Goal: Task Accomplishment & Management: Complete application form

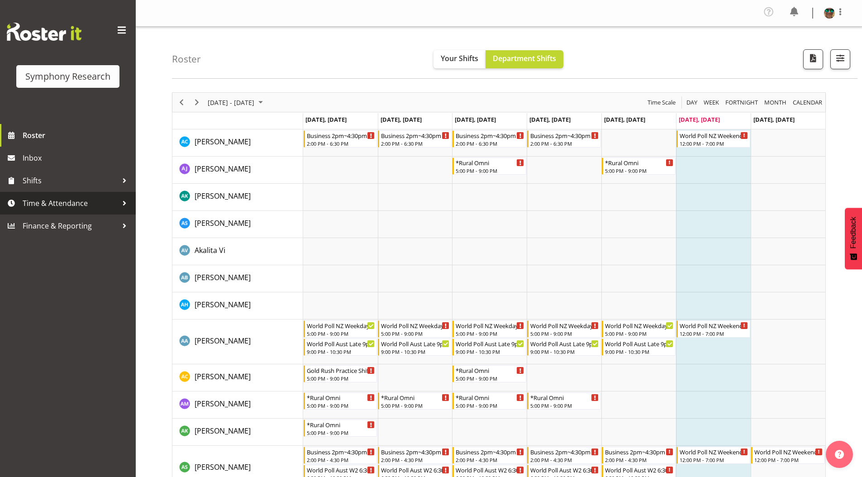
click at [52, 201] on span "Time & Attendance" at bounding box center [70, 203] width 95 height 14
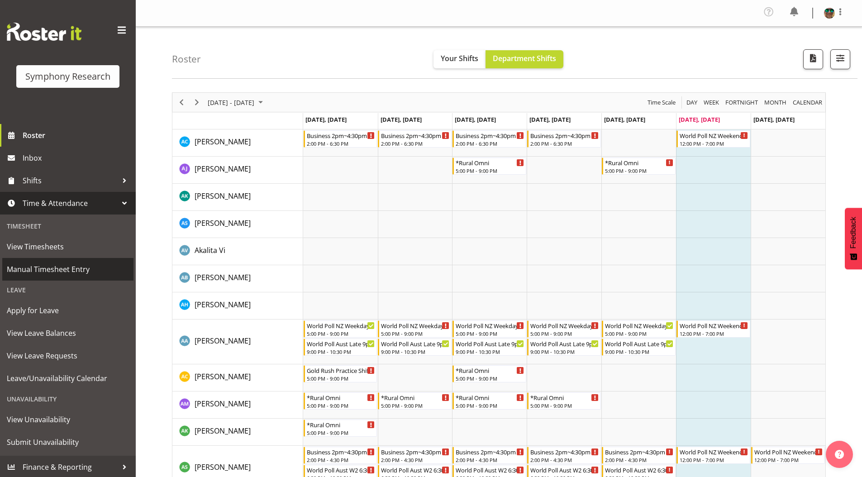
click at [38, 271] on span "Manual Timesheet Entry" at bounding box center [68, 269] width 122 height 14
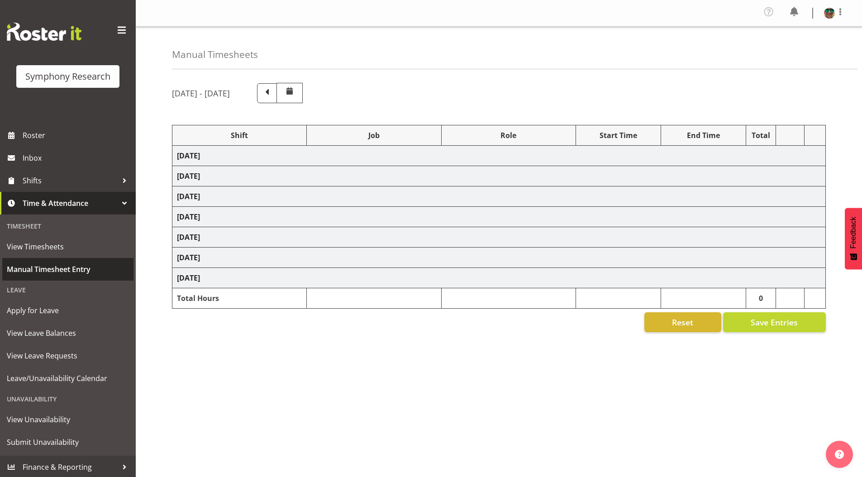
select select "4583"
select select "743"
select select "4583"
select select "9426"
select select "4583"
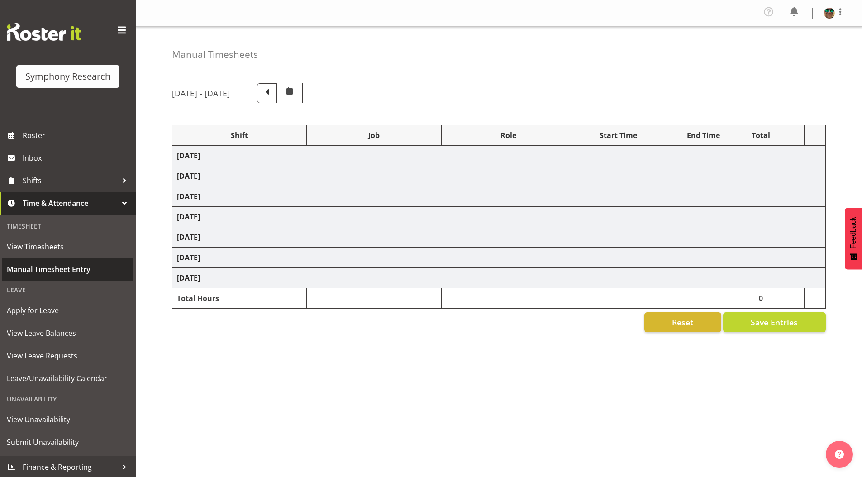
select select "9636"
select select "4583"
select select "10242"
select select "4583"
select select "10536"
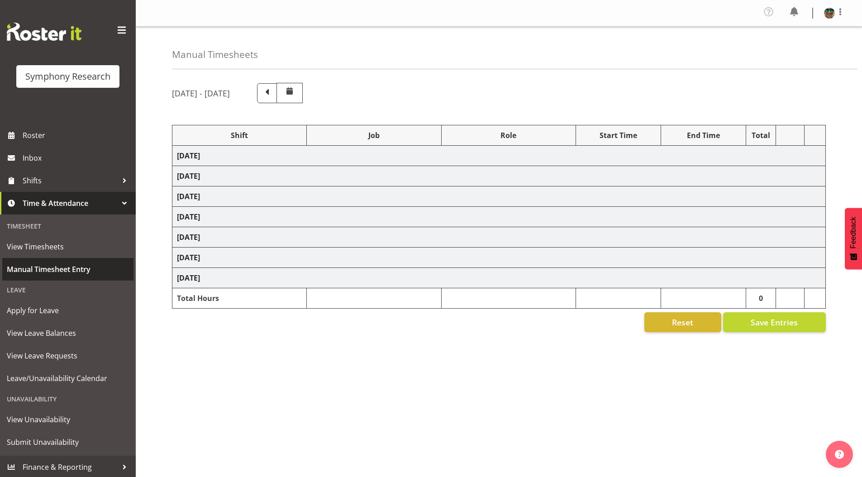
select select "4583"
select select "10499"
select select "4583"
select select "10242"
select select "4583"
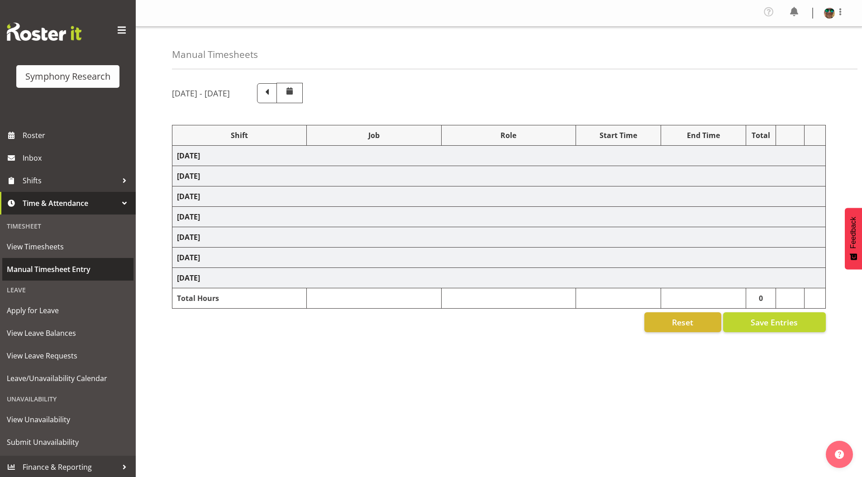
select select "10242"
select select "4583"
select select "10242"
select select "4583"
select select "9426"
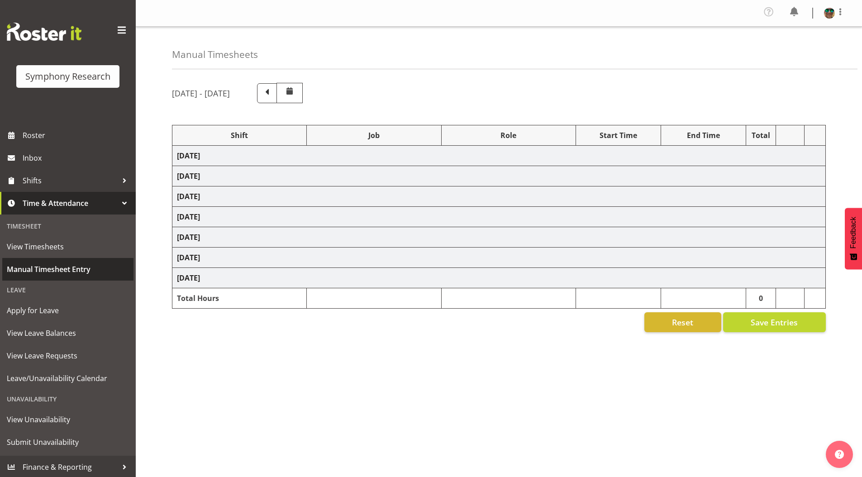
select select "4583"
select select "10549"
select select "4583"
select select "9636"
select select "4583"
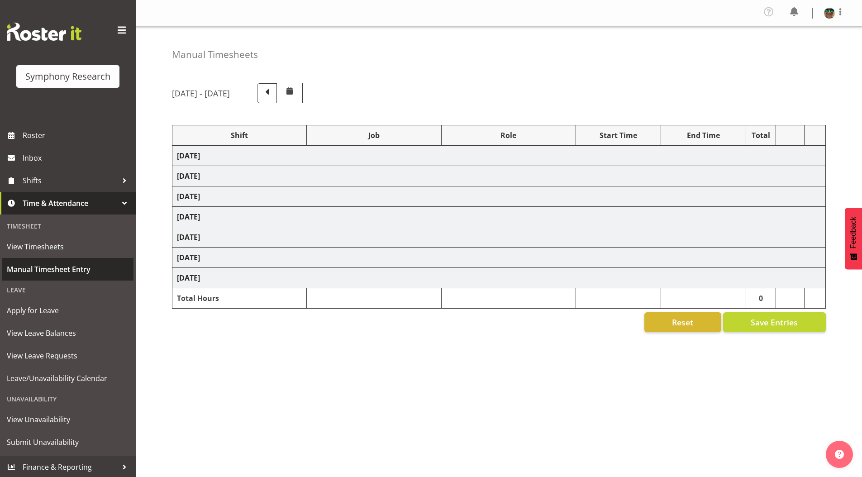
select select "10536"
select select "4583"
select select "743"
select select "4583"
select select "10242"
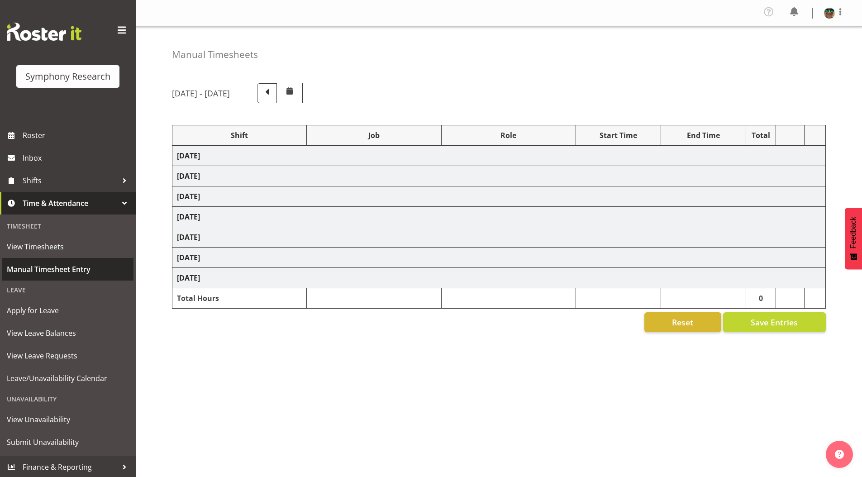
select select "4583"
select select "10242"
select select "4583"
select select "9426"
select select "4583"
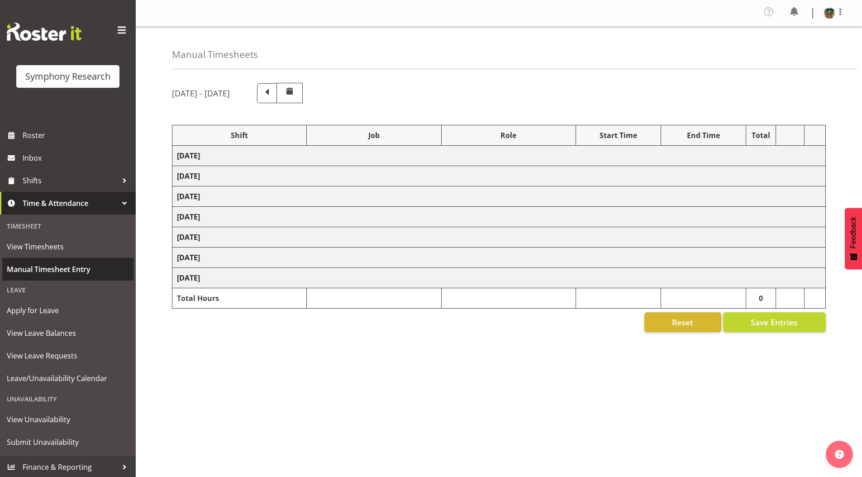
select select "10549"
select select "4583"
select select "9636"
select select "4583"
select select "10574"
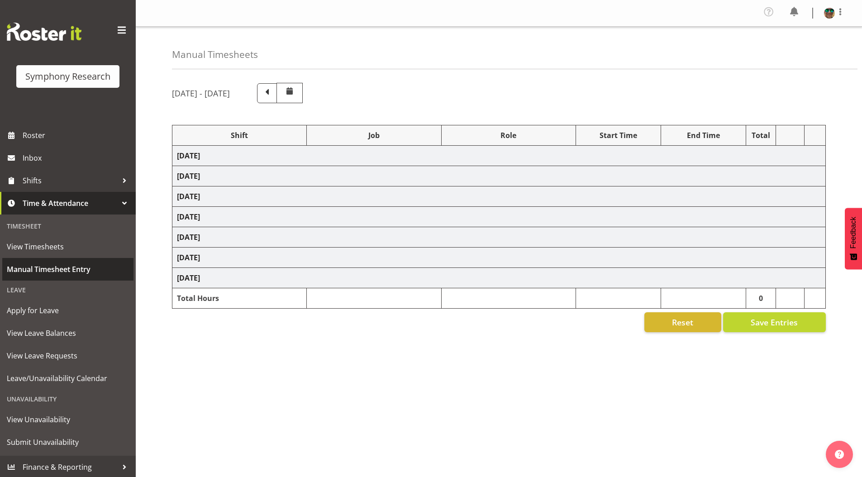
select select "4583"
select select "10536"
select select "4583"
select select "10242"
select select "4583"
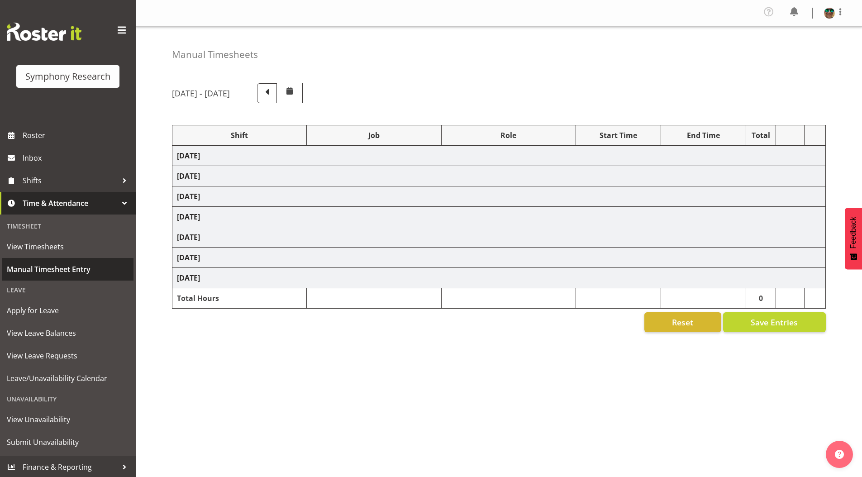
select select "10242"
select select "4583"
select select "10549"
select select "4583"
select select "10576"
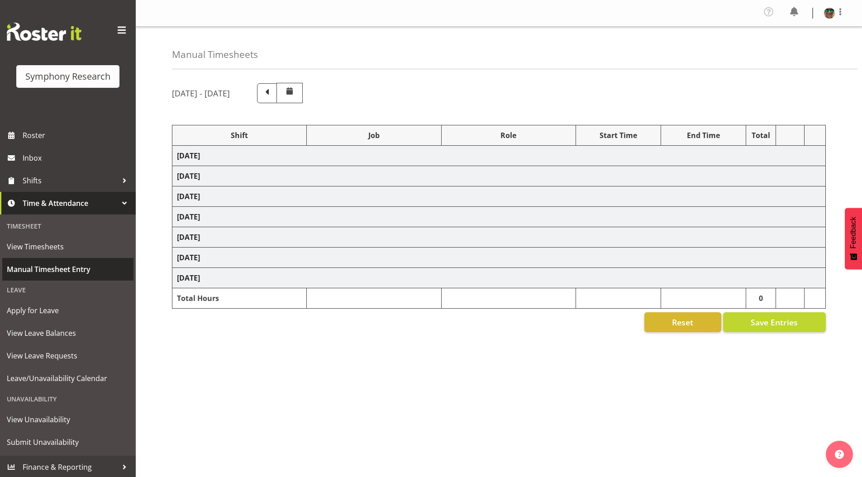
select select "4583"
select select "9426"
select select "4583"
select select "9636"
select select "4583"
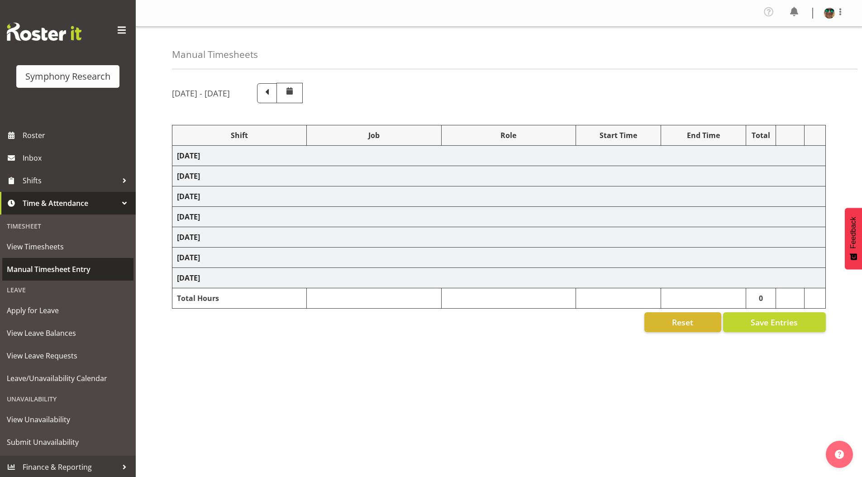
select select "10527"
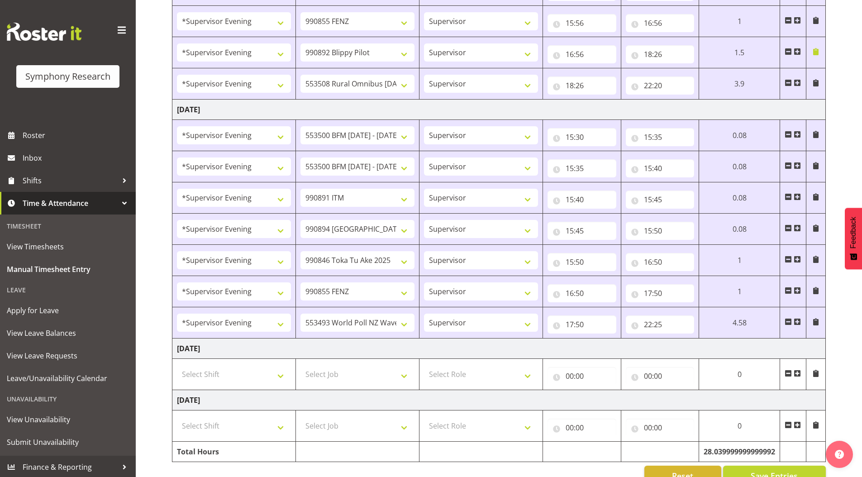
scroll to position [836, 0]
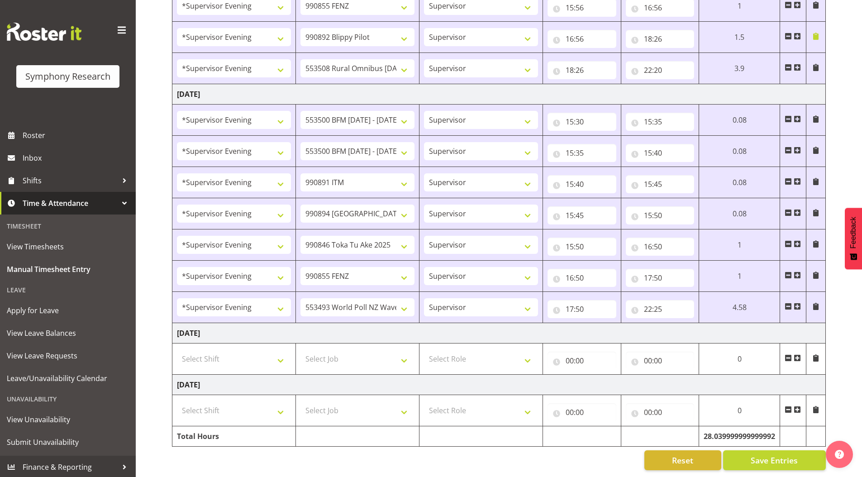
click at [798, 354] on span at bounding box center [796, 357] width 7 height 7
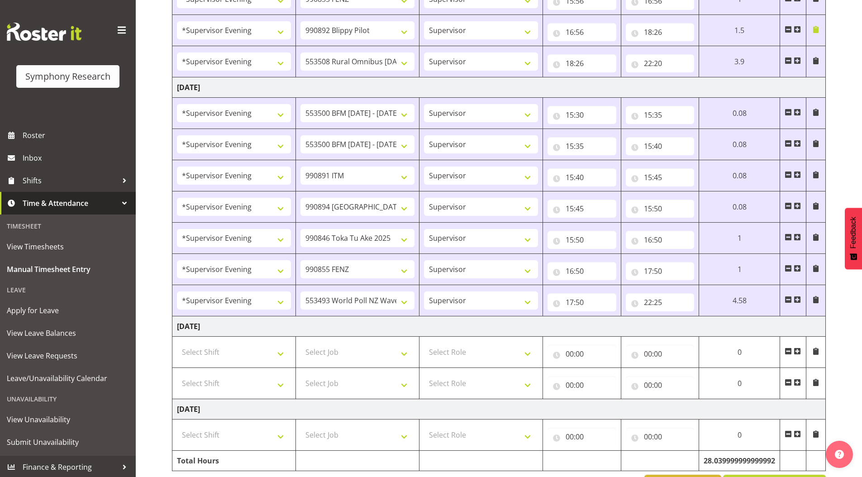
click at [796, 382] on span at bounding box center [796, 382] width 7 height 7
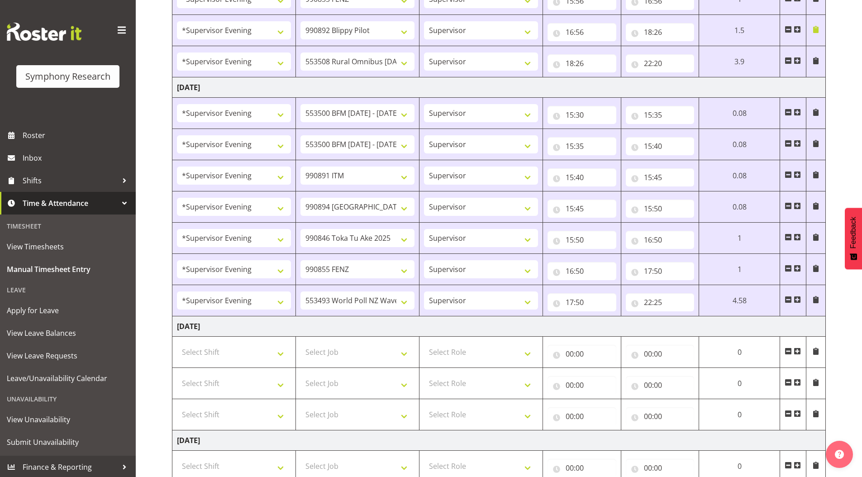
drag, startPoint x: 797, startPoint y: 412, endPoint x: 622, endPoint y: 388, distance: 176.3
click at [797, 412] on span at bounding box center [796, 413] width 7 height 7
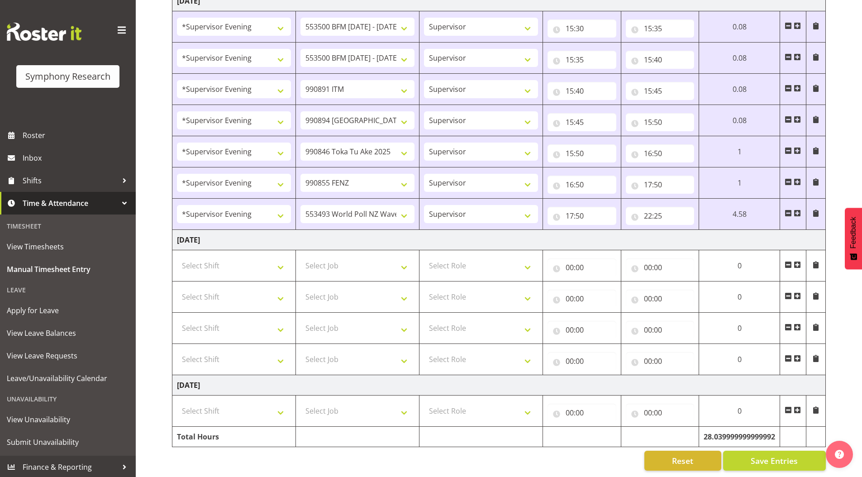
scroll to position [930, 0]
click at [451, 256] on select "Select Role Supervisor Briefing Interviewing" at bounding box center [481, 265] width 114 height 18
select select "45"
click at [424, 256] on select "Select Role Supervisor Briefing Interviewing" at bounding box center [481, 265] width 114 height 18
drag, startPoint x: 451, startPoint y: 290, endPoint x: 450, endPoint y: 297, distance: 7.3
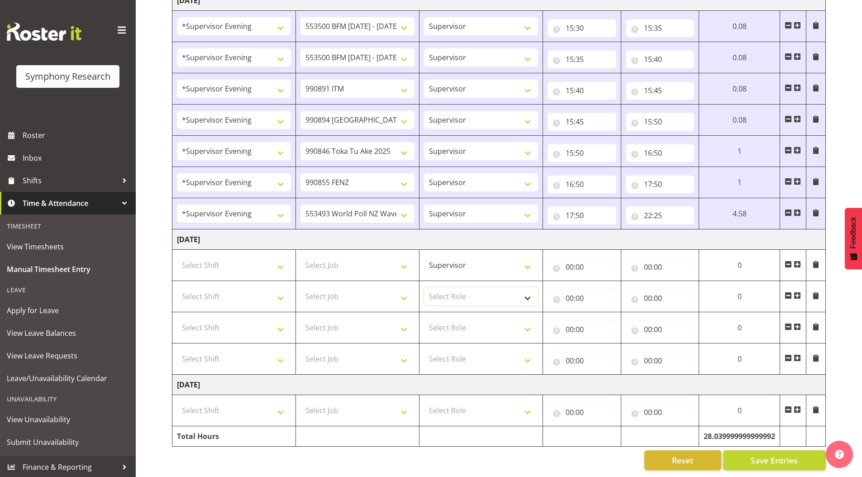
click at [451, 290] on select "Select Role Supervisor Briefing Interviewing" at bounding box center [481, 296] width 114 height 18
select select "45"
click at [424, 287] on select "Select Role Supervisor Briefing Interviewing" at bounding box center [481, 296] width 114 height 18
click at [437, 318] on select "Select Role Supervisor Briefing Interviewing" at bounding box center [481, 327] width 114 height 18
select select "45"
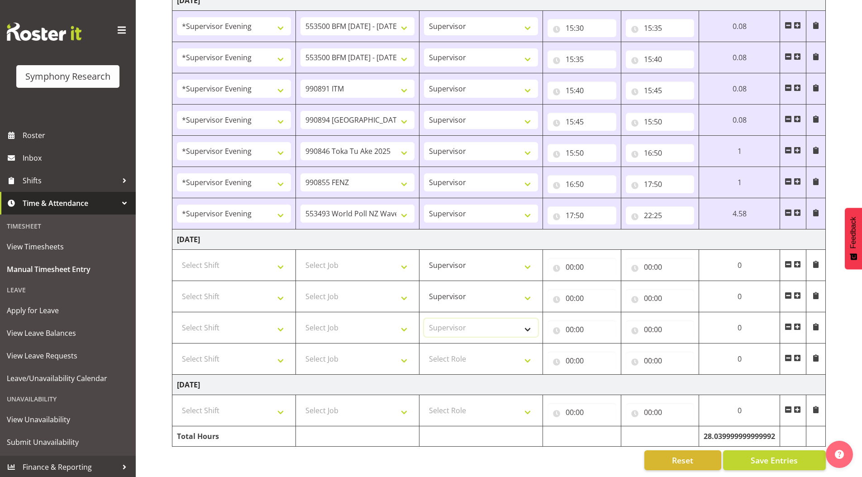
click at [424, 318] on select "Select Role Supervisor Briefing Interviewing" at bounding box center [481, 327] width 114 height 18
click at [437, 351] on select "Select Role Supervisor Briefing Interviewing" at bounding box center [481, 359] width 114 height 18
select select "45"
click at [424, 350] on select "Select Role Supervisor Briefing Interviewing" at bounding box center [481, 359] width 114 height 18
click at [210, 259] on select "Select Shift !!Weekend Residential (Roster IT Shift Label) *Business 9/10am ~ 4…" at bounding box center [234, 265] width 114 height 18
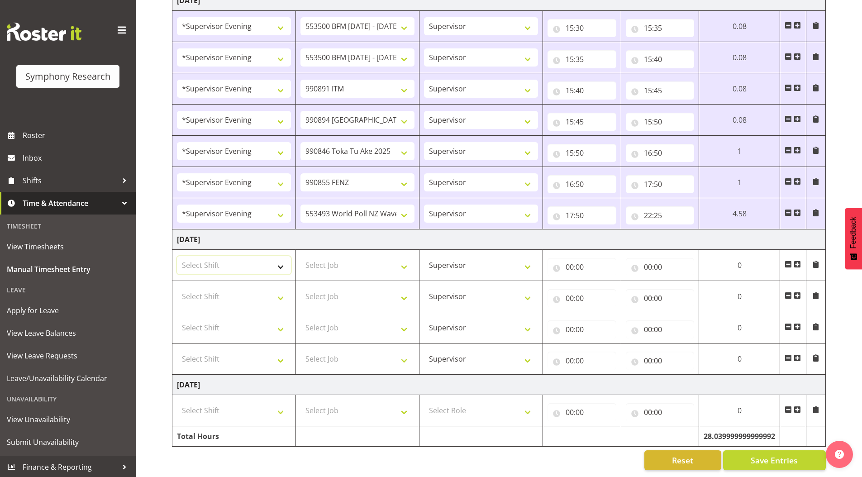
select select "19170"
click at [177, 256] on select "Select Shift !!Weekend Residential (Roster IT Shift Label) *Business 9/10am ~ 4…" at bounding box center [234, 265] width 114 height 18
click at [221, 294] on select "Select Shift !!Weekend Residential (Roster IT Shift Label) *Business 9/10am ~ 4…" at bounding box center [234, 296] width 114 height 18
select select "19170"
click at [177, 287] on select "Select Shift !!Weekend Residential (Roster IT Shift Label) *Business 9/10am ~ 4…" at bounding box center [234, 296] width 114 height 18
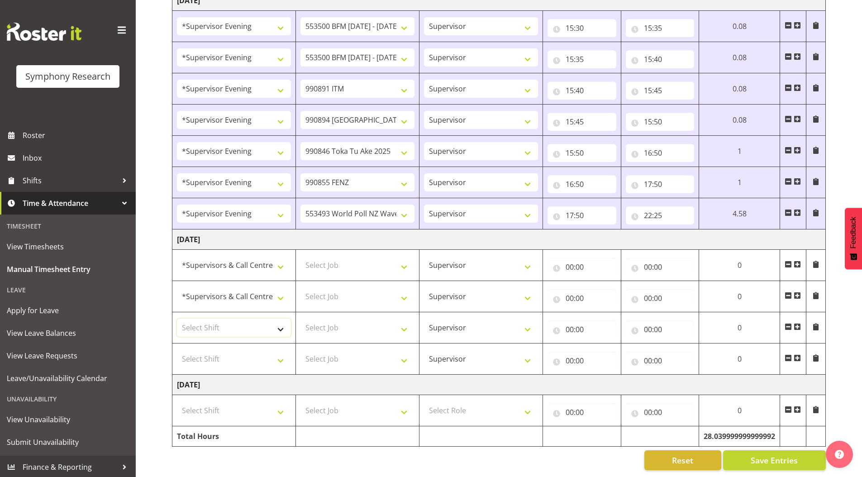
drag, startPoint x: 215, startPoint y: 322, endPoint x: 217, endPoint y: 312, distance: 9.8
click at [215, 322] on select "Select Shift !!Weekend Residential (Roster IT Shift Label) *Business 9/10am ~ 4…" at bounding box center [234, 327] width 114 height 18
select select "19170"
click at [177, 318] on select "Select Shift !!Weekend Residential (Roster IT Shift Label) *Business 9/10am ~ 4…" at bounding box center [234, 327] width 114 height 18
click at [223, 354] on select "Select Shift !!Weekend Residential (Roster IT Shift Label) *Business 9/10am ~ 4…" at bounding box center [234, 359] width 114 height 18
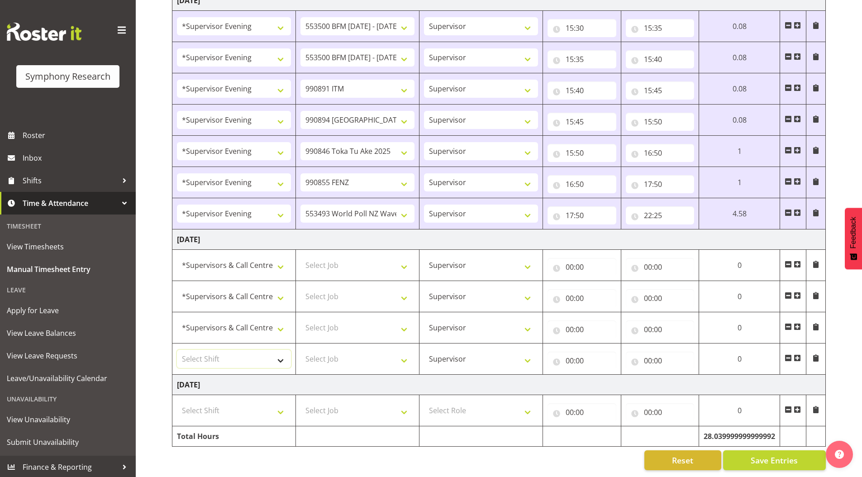
select select "19170"
click at [177, 350] on select "Select Shift !!Weekend Residential (Roster IT Shift Label) *Business 9/10am ~ 4…" at bounding box center [234, 359] width 114 height 18
click at [335, 257] on select "Select Job 550060 IF Admin 553492 World Poll Aus Wave 2 Main 2025 553493 World …" at bounding box center [357, 265] width 114 height 18
select select "10242"
click at [300, 256] on select "Select Job 550060 IF Admin 553492 World Poll Aus Wave 2 Main 2025 553493 World …" at bounding box center [357, 265] width 114 height 18
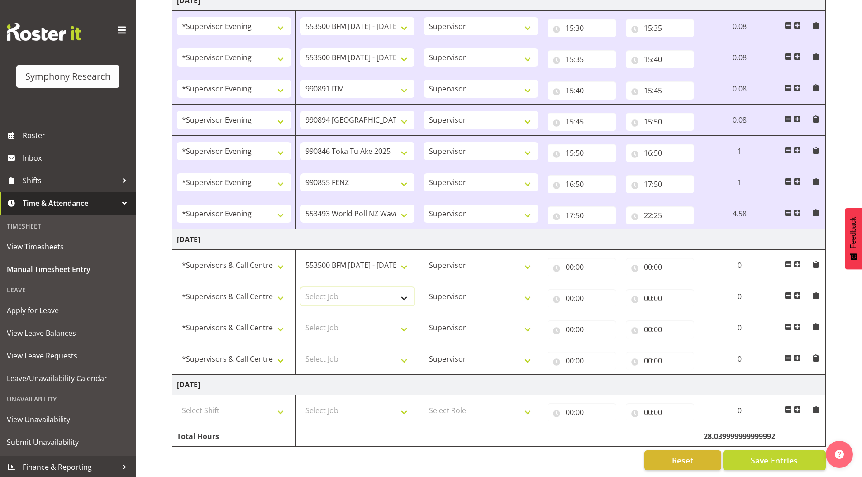
click at [328, 287] on select "Select Job 550060 IF Admin 553492 World Poll Aus Wave 2 Main 2025 553493 World …" at bounding box center [357, 296] width 114 height 18
select select "10242"
click at [300, 287] on select "Select Job 550060 IF Admin 553492 World Poll Aus Wave 2 Main 2025 553493 World …" at bounding box center [357, 296] width 114 height 18
click at [323, 322] on select "Select Job 550060 IF Admin 553492 World Poll Aus Wave 2 Main 2025 553493 World …" at bounding box center [357, 327] width 114 height 18
select select "10549"
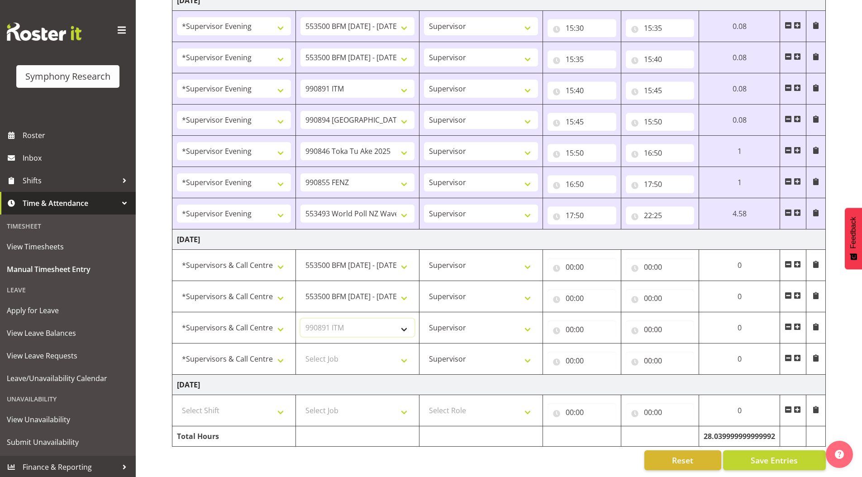
click at [300, 318] on select "Select Job 550060 IF Admin 553492 World Poll Aus Wave 2 Main 2025 553493 World …" at bounding box center [357, 327] width 114 height 18
drag, startPoint x: 335, startPoint y: 351, endPoint x: 336, endPoint y: 344, distance: 7.7
click at [335, 351] on select "Select Job 550060 IF Admin 553492 World Poll Aus Wave 2 Main 2025 553493 World …" at bounding box center [357, 359] width 114 height 18
select select "10576"
click at [300, 350] on select "Select Job 550060 IF Admin 553492 World Poll Aus Wave 2 Main 2025 553493 World …" at bounding box center [357, 359] width 114 height 18
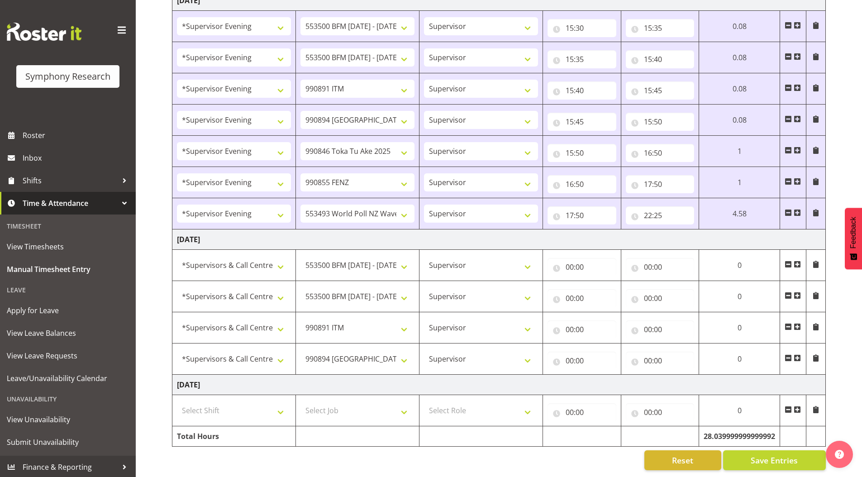
click at [795, 354] on span at bounding box center [796, 357] width 7 height 7
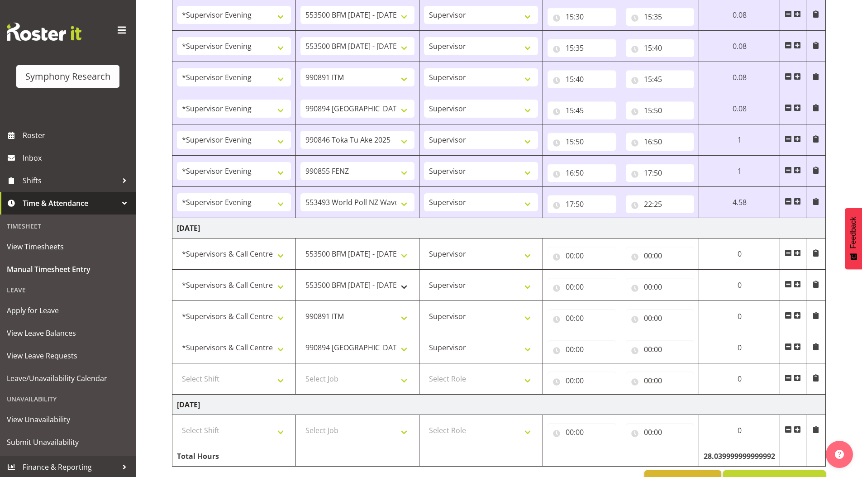
scroll to position [961, 0]
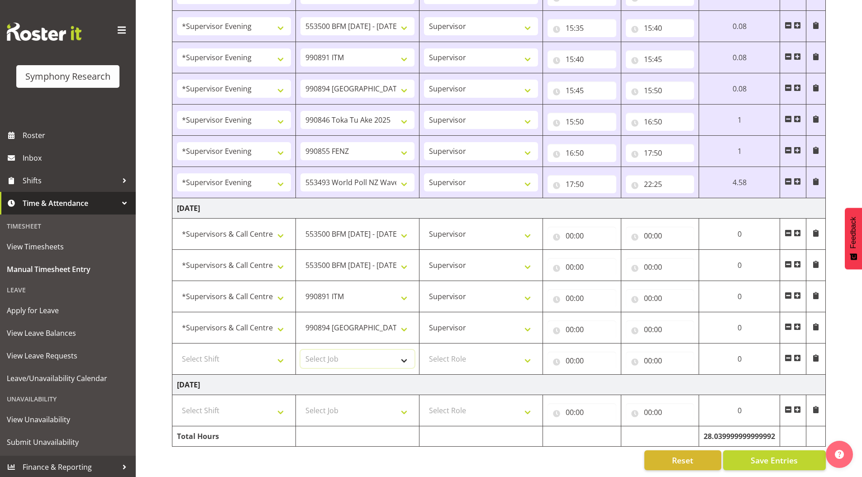
drag, startPoint x: 319, startPoint y: 349, endPoint x: 318, endPoint y: 344, distance: 5.4
click at [319, 350] on select "Select Job 550060 IF Admin 553492 World Poll Aus Wave 2 Main 2025 553493 World …" at bounding box center [357, 359] width 114 height 18
select select "9426"
click at [300, 350] on select "Select Job 550060 IF Admin 553492 World Poll Aus Wave 2 Main 2025 553493 World …" at bounding box center [357, 359] width 114 height 18
click at [214, 351] on select "Select Shift !!Weekend Residential (Roster IT Shift Label) *Business 9/10am ~ 4…" at bounding box center [234, 359] width 114 height 18
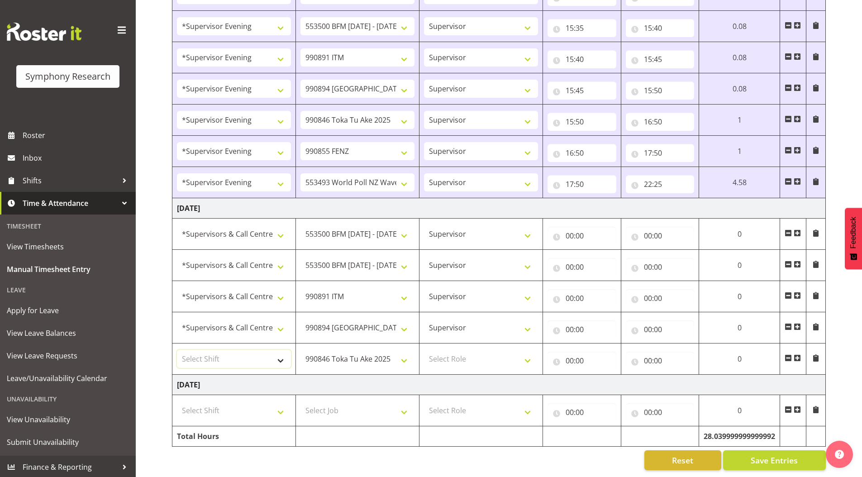
select select "19170"
click at [177, 350] on select "Select Shift !!Weekend Residential (Roster IT Shift Label) *Business 9/10am ~ 4…" at bounding box center [234, 359] width 114 height 18
click at [568, 229] on input "00:00" at bounding box center [581, 236] width 69 height 18
click at [607, 252] on select "00 01 02 03 04 05 06 07 08 09 10 11 12 13 14 15 16 17 18 19 20 21 22 23" at bounding box center [609, 259] width 20 height 18
select select "11"
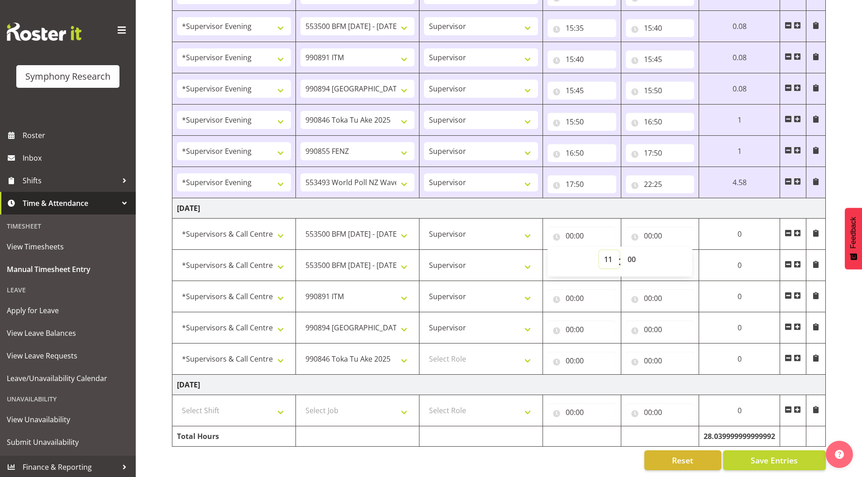
click at [600, 250] on select "00 01 02 03 04 05 06 07 08 09 10 11 12 13 14 15 16 17 18 19 20 21 22 23" at bounding box center [609, 259] width 20 height 18
type input "11:00"
click at [651, 232] on input "00:00" at bounding box center [663, 236] width 69 height 18
click at [687, 256] on select "00 01 02 03 04 05 06 07 08 09 10 11 12 13 14 15 16 17 18 19 20 21 22 23" at bounding box center [690, 259] width 20 height 18
select select "11"
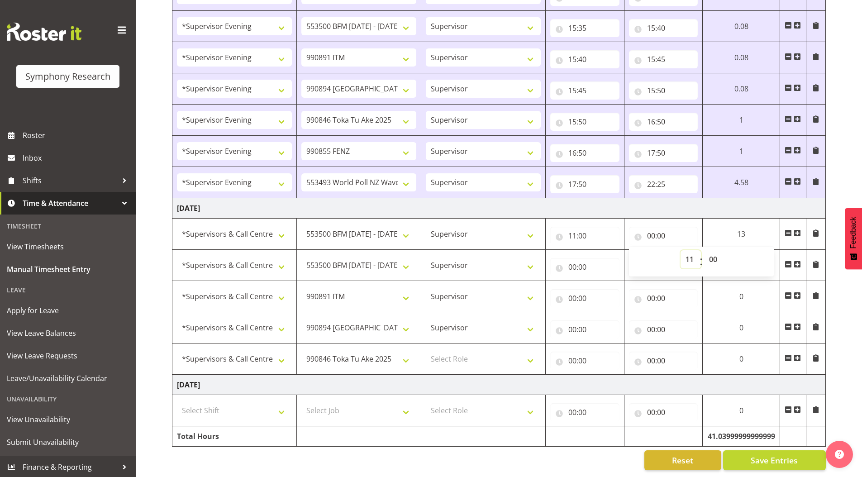
click at [680, 250] on select "00 01 02 03 04 05 06 07 08 09 10 11 12 13 14 15 16 17 18 19 20 21 22 23" at bounding box center [690, 259] width 20 height 18
type input "11:00"
click at [711, 253] on select "00 01 02 03 04 05 06 07 08 09 10 11 12 13 14 15 16 17 18 19 20 21 22 23 24 25 2…" at bounding box center [714, 259] width 20 height 18
select select "5"
click at [703, 250] on select "00 01 02 03 04 05 06 07 08 09 10 11 12 13 14 15 16 17 18 19 20 21 22 23 24 25 2…" at bounding box center [711, 259] width 20 height 18
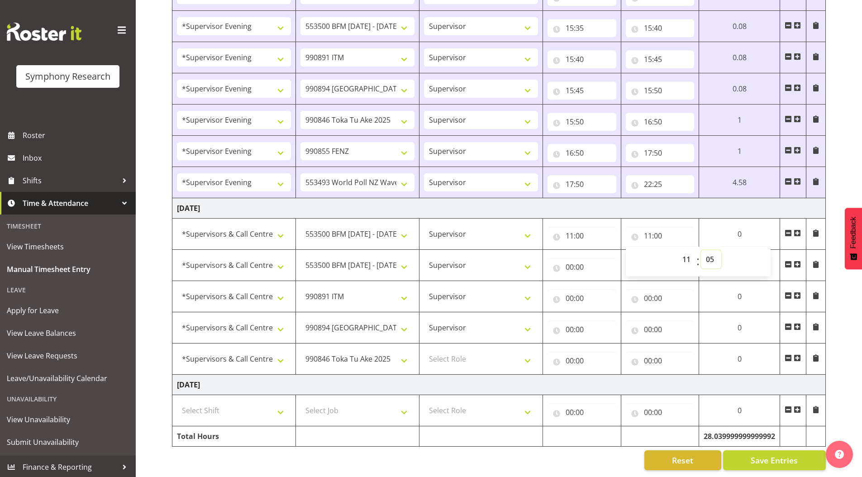
type input "11:05"
click at [572, 268] on input "00:00" at bounding box center [584, 267] width 69 height 18
click at [607, 283] on select "00 01 02 03 04 05 06 07 08 09 10 11 12 13 14 15 16 17 18 19 20 21 22 23" at bounding box center [612, 290] width 20 height 18
select select "11"
click at [602, 281] on select "00 01 02 03 04 05 06 07 08 09 10 11 12 13 14 15 16 17 18 19 20 21 22 23" at bounding box center [612, 290] width 20 height 18
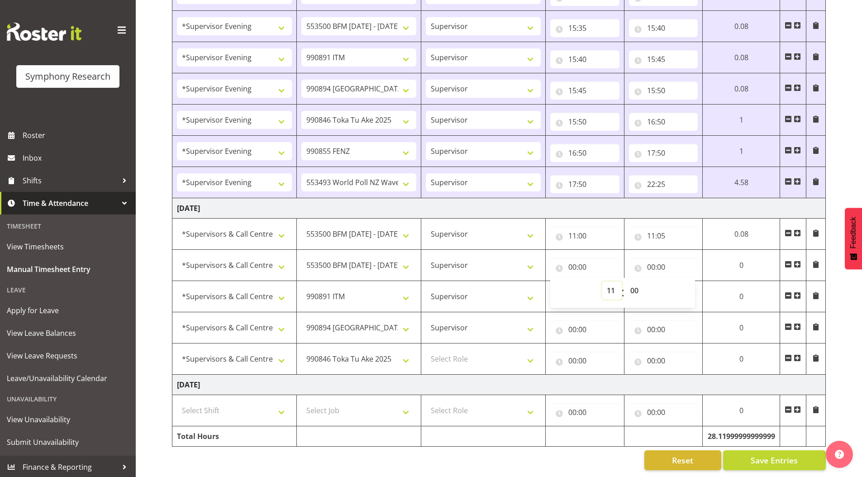
type input "11:00"
click at [635, 285] on select "00 01 02 03 04 05 06 07 08 09 10 11 12 13 14 15 16 17 18 19 20 21 22 23 24 25 2…" at bounding box center [635, 290] width 20 height 18
select select "5"
click at [625, 281] on select "00 01 02 03 04 05 06 07 08 09 10 11 12 13 14 15 16 17 18 19 20 21 22 23 24 25 2…" at bounding box center [635, 290] width 20 height 18
type input "11:05"
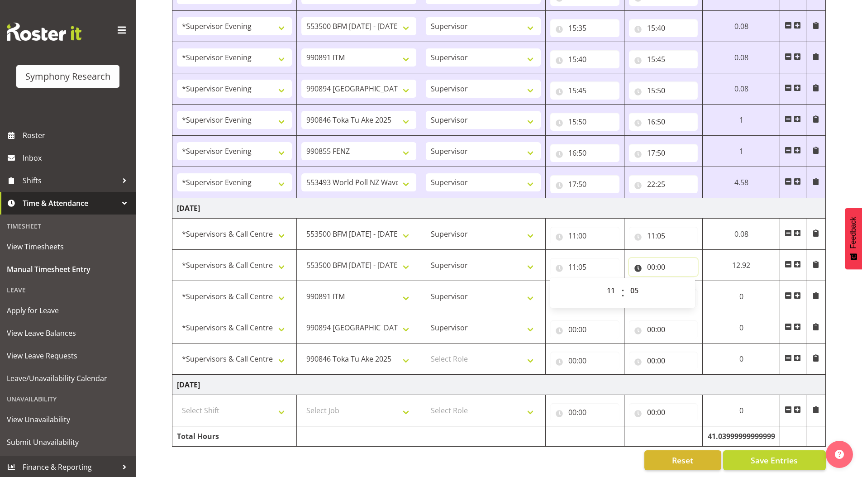
drag, startPoint x: 651, startPoint y: 262, endPoint x: 666, endPoint y: 274, distance: 19.0
click at [651, 262] on input "00:00" at bounding box center [663, 267] width 69 height 18
drag, startPoint x: 686, startPoint y: 282, endPoint x: 684, endPoint y: 275, distance: 7.0
click at [686, 282] on select "00 01 02 03 04 05 06 07 08 09 10 11 12 13 14 15 16 17 18 19 20 21 22 23" at bounding box center [690, 290] width 20 height 18
select select "11"
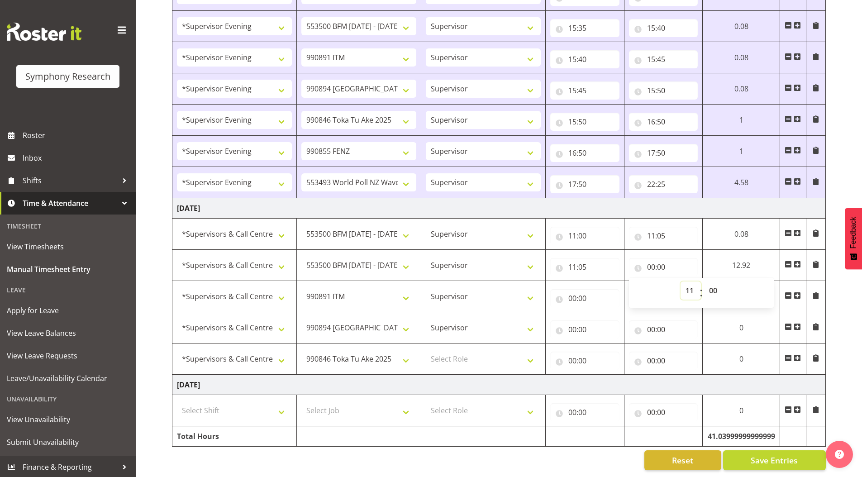
click at [680, 281] on select "00 01 02 03 04 05 06 07 08 09 10 11 12 13 14 15 16 17 18 19 20 21 22 23" at bounding box center [690, 290] width 20 height 18
type input "11:00"
drag, startPoint x: 714, startPoint y: 283, endPoint x: 709, endPoint y: 282, distance: 4.5
click at [714, 282] on select "00 01 02 03 04 05 06 07 08 09 10 11 12 13 14 15 16 17 18 19 20 21 22 23 24 25 2…" at bounding box center [714, 290] width 20 height 18
select select "10"
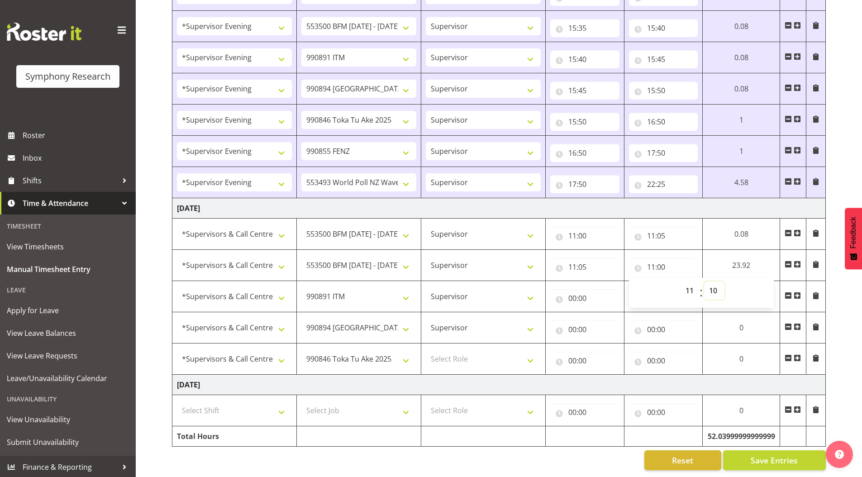
click at [704, 281] on select "00 01 02 03 04 05 06 07 08 09 10 11 12 13 14 15 16 17 18 19 20 21 22 23 24 25 2…" at bounding box center [714, 290] width 20 height 18
type input "11:10"
click at [571, 293] on input "00:00" at bounding box center [584, 298] width 69 height 18
click at [611, 316] on select "00 01 02 03 04 05 06 07 08 09 10 11 12 13 14 15 16 17 18 19 20 21 22 23" at bounding box center [612, 322] width 20 height 18
select select "11"
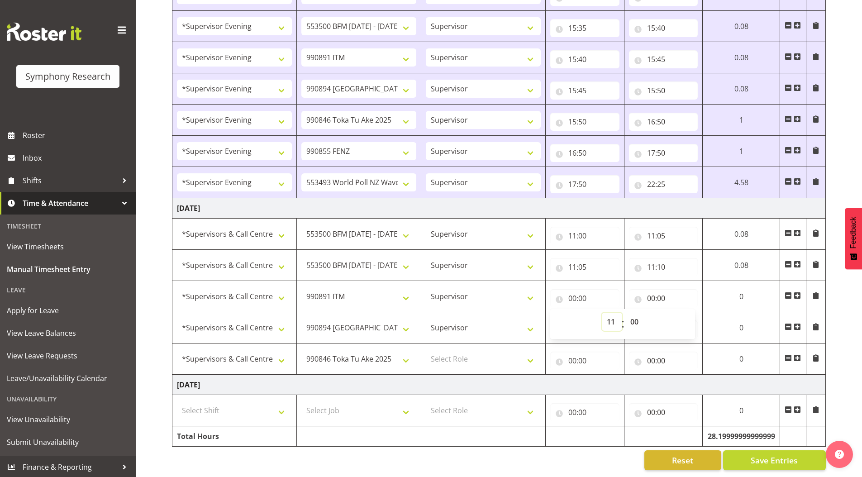
click at [602, 313] on select "00 01 02 03 04 05 06 07 08 09 10 11 12 13 14 15 16 17 18 19 20 21 22 23" at bounding box center [612, 322] width 20 height 18
type input "11:00"
click at [632, 316] on select "00 01 02 03 04 05 06 07 08 09 10 11 12 13 14 15 16 17 18 19 20 21 22 23 24 25 2…" at bounding box center [635, 322] width 20 height 18
select select "10"
click at [625, 313] on select "00 01 02 03 04 05 06 07 08 09 10 11 12 13 14 15 16 17 18 19 20 21 22 23 24 25 2…" at bounding box center [635, 322] width 20 height 18
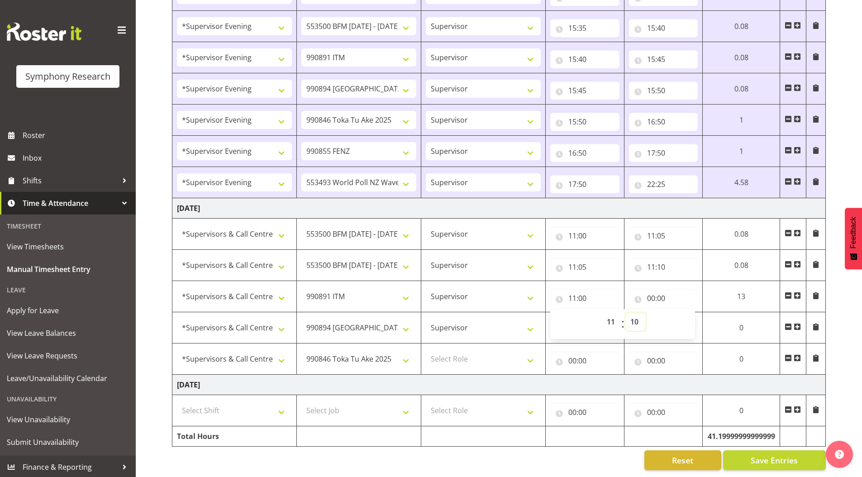
type input "11:10"
click at [652, 294] on input "00:00" at bounding box center [663, 298] width 69 height 18
click at [679, 316] on div "00 01 02 03 04 05 06 07 08 09 10 11 12 13 14 15 16 17 18 19 20 21 22 23" at bounding box center [689, 324] width 20 height 23
click at [687, 316] on select "00 01 02 03 04 05 06 07 08 09 10 11 12 13 14 15 16 17 18 19 20 21 22 23" at bounding box center [690, 322] width 20 height 18
select select "11"
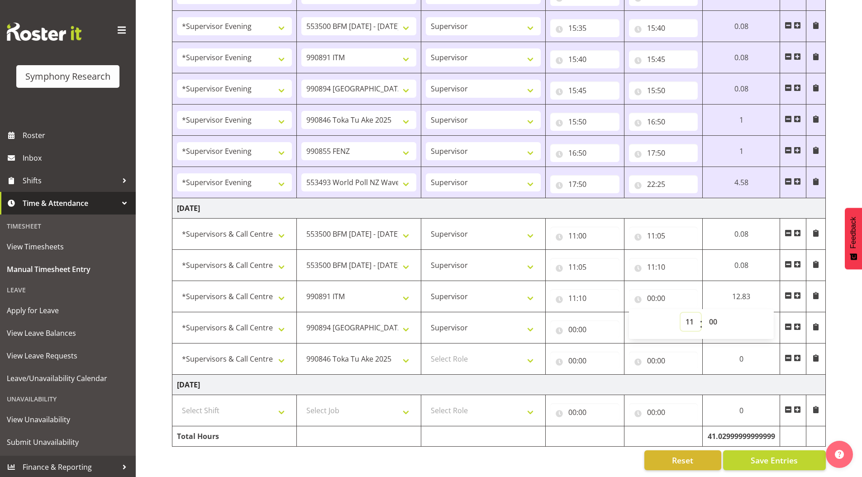
click at [680, 313] on select "00 01 02 03 04 05 06 07 08 09 10 11 12 13 14 15 16 17 18 19 20 21 22 23" at bounding box center [690, 322] width 20 height 18
type input "11:00"
drag, startPoint x: 712, startPoint y: 318, endPoint x: 709, endPoint y: 306, distance: 12.3
click at [712, 318] on select "00 01 02 03 04 05 06 07 08 09 10 11 12 13 14 15 16 17 18 19 20 21 22 23 24 25 2…" at bounding box center [714, 322] width 20 height 18
select select "15"
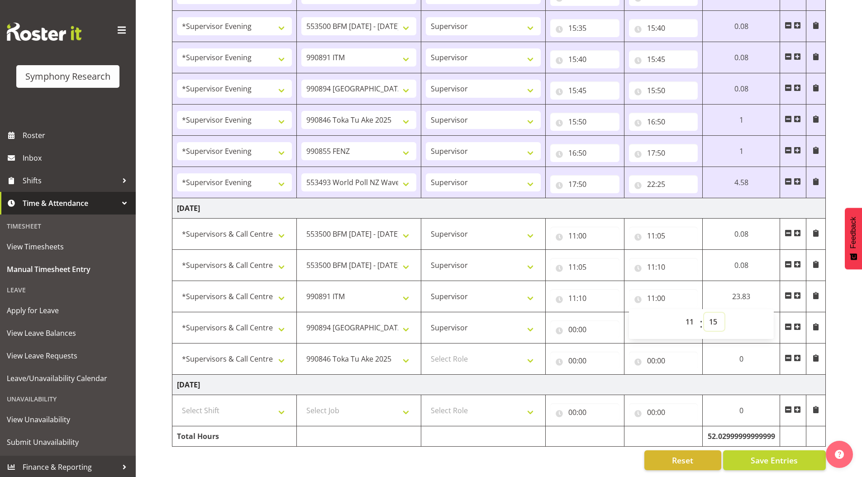
click at [704, 313] on select "00 01 02 03 04 05 06 07 08 09 10 11 12 13 14 15 16 17 18 19 20 21 22 23 24 25 2…" at bounding box center [714, 322] width 20 height 18
type input "11:15"
click at [567, 325] on input "00:00" at bounding box center [581, 329] width 69 height 18
click at [609, 349] on select "00 01 02 03 04 05 06 07 08 09 10 11 12 13 14 15 16 17 18 19 20 21 22 23" at bounding box center [609, 353] width 20 height 18
select select "11"
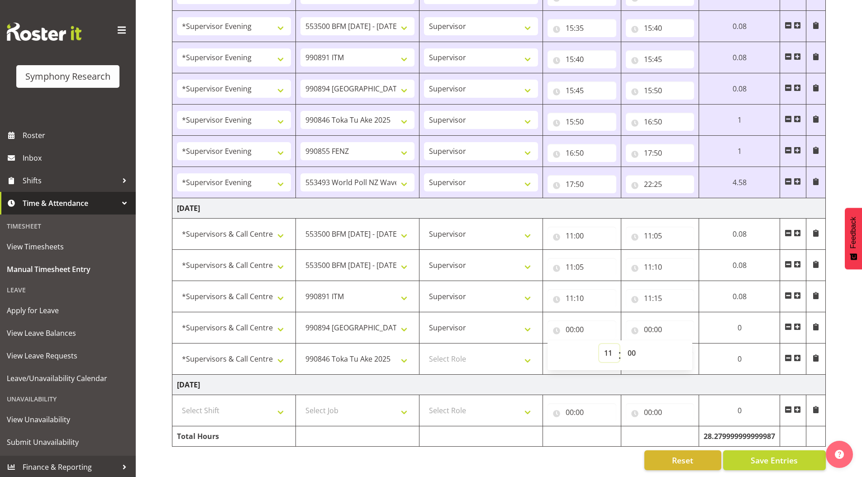
click at [600, 344] on select "00 01 02 03 04 05 06 07 08 09 10 11 12 13 14 15 16 17 18 19 20 21 22 23" at bounding box center [609, 353] width 20 height 18
type input "11:00"
drag, startPoint x: 634, startPoint y: 344, endPoint x: 632, endPoint y: 337, distance: 6.7
click at [634, 344] on select "00 01 02 03 04 05 06 07 08 09 10 11 12 13 14 15 16 17 18 19 20 21 22 23 24 25 2…" at bounding box center [635, 353] width 20 height 18
select select "15"
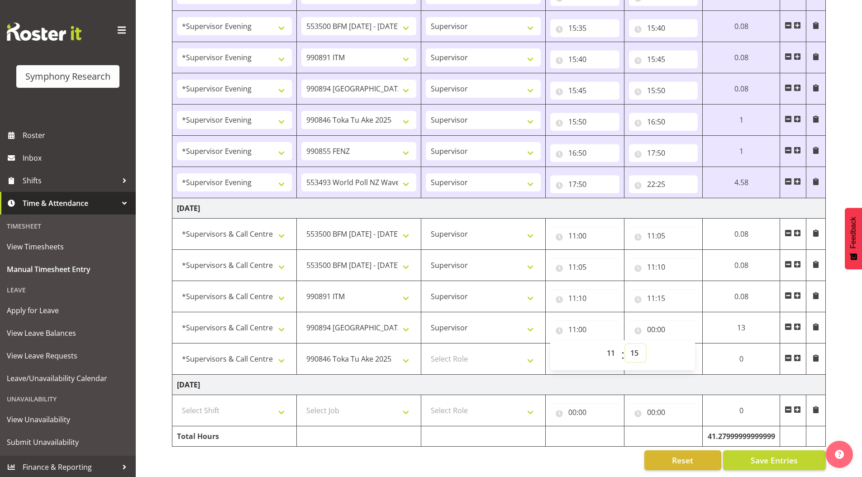
click at [625, 344] on select "00 01 02 03 04 05 06 07 08 09 10 11 12 13 14 15 16 17 18 19 20 21 22 23 24 25 2…" at bounding box center [635, 353] width 20 height 18
type input "11:15"
click at [649, 323] on input "00:00" at bounding box center [663, 329] width 69 height 18
click at [684, 346] on select "00 01 02 03 04 05 06 07 08 09 10 11 12 13 14 15 16 17 18 19 20 21 22 23" at bounding box center [690, 353] width 20 height 18
select select "11"
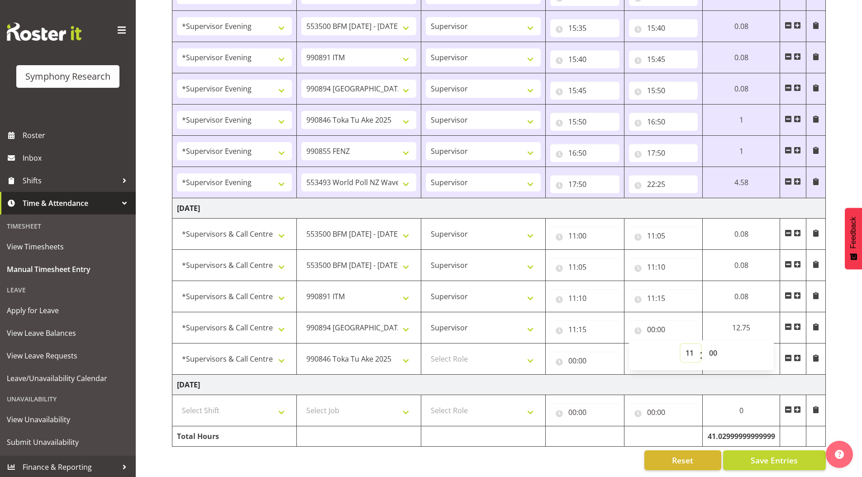
click at [680, 344] on select "00 01 02 03 04 05 06 07 08 09 10 11 12 13 14 15 16 17 18 19 20 21 22 23" at bounding box center [690, 353] width 20 height 18
type input "11:00"
click at [714, 349] on select "00 01 02 03 04 05 06 07 08 09 10 11 12 13 14 15 16 17 18 19 20 21 22 23 24 25 2…" at bounding box center [714, 353] width 20 height 18
select select "20"
click at [704, 344] on select "00 01 02 03 04 05 06 07 08 09 10 11 12 13 14 15 16 17 18 19 20 21 22 23 24 25 2…" at bounding box center [714, 353] width 20 height 18
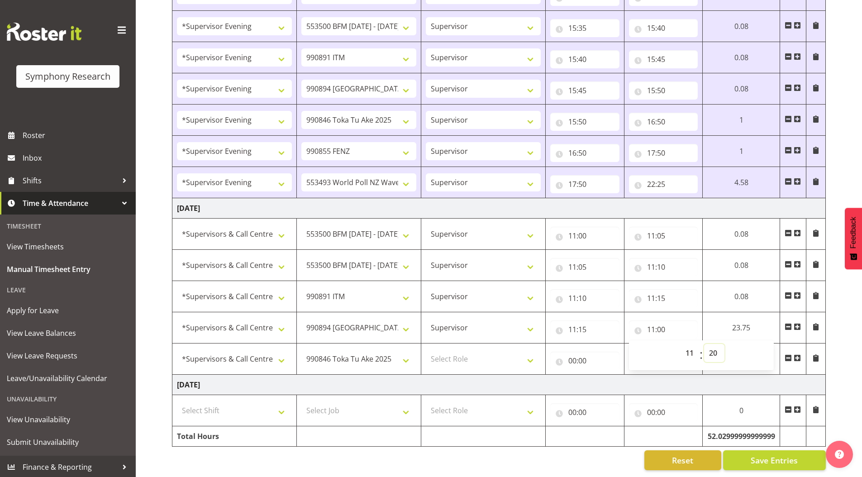
type input "11:20"
click at [567, 354] on input "00:00" at bounding box center [581, 360] width 69 height 18
drag, startPoint x: 603, startPoint y: 376, endPoint x: 593, endPoint y: 374, distance: 9.2
click at [603, 376] on select "00 01 02 03 04 05 06 07 08 09 10 11 12 13 14 15 16 17 18 19 20 21 22 23" at bounding box center [609, 384] width 20 height 18
select select "11"
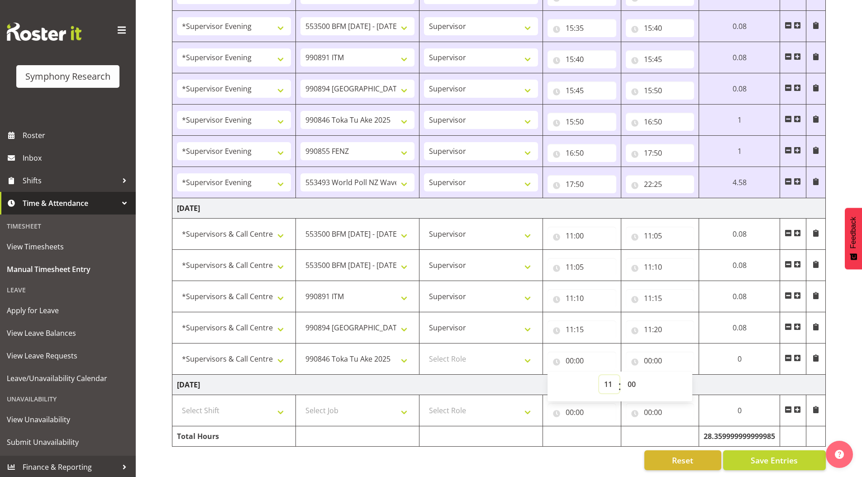
click at [599, 375] on select "00 01 02 03 04 05 06 07 08 09 10 11 12 13 14 15 16 17 18 19 20 21 22 23" at bounding box center [609, 384] width 20 height 18
type input "11:00"
click at [631, 376] on select "00 01 02 03 04 05 06 07 08 09 10 11 12 13 14 15 16 17 18 19 20 21 22 23 24 25 2…" at bounding box center [632, 384] width 20 height 18
select select "20"
click at [625, 375] on select "00 01 02 03 04 05 06 07 08 09 10 11 12 13 14 15 16 17 18 19 20 21 22 23 24 25 2…" at bounding box center [632, 384] width 20 height 18
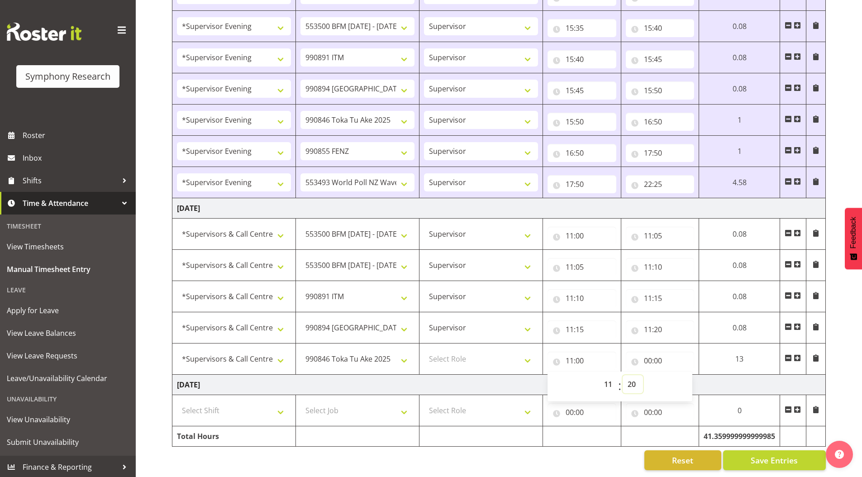
type input "11:20"
click at [650, 356] on input "00:00" at bounding box center [663, 360] width 69 height 18
drag, startPoint x: 685, startPoint y: 379, endPoint x: 683, endPoint y: 368, distance: 10.6
click at [685, 379] on select "00 01 02 03 04 05 06 07 08 09 10 11 12 13 14 15 16 17 18 19 20 21 22 23" at bounding box center [690, 384] width 20 height 18
select select "11"
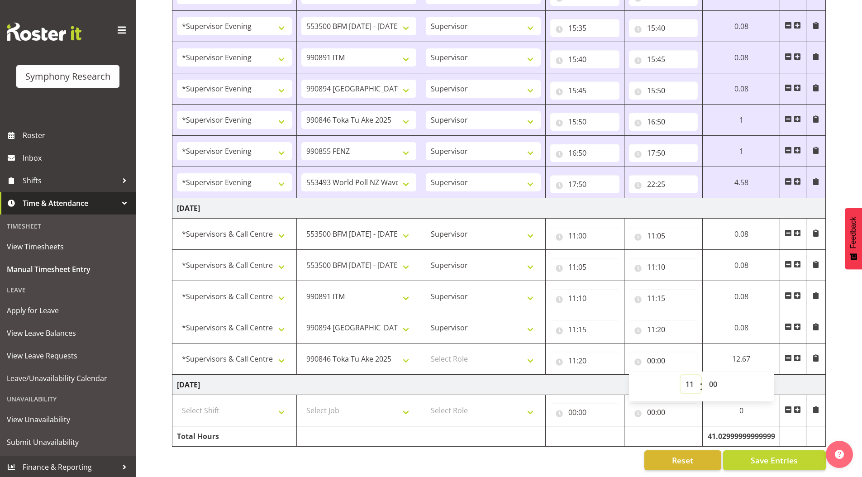
click at [680, 375] on select "00 01 02 03 04 05 06 07 08 09 10 11 12 13 14 15 16 17 18 19 20 21 22 23" at bounding box center [690, 384] width 20 height 18
type input "11:00"
drag, startPoint x: 711, startPoint y: 378, endPoint x: 711, endPoint y: 371, distance: 6.8
click at [711, 378] on select "00 01 02 03 04 05 06 07 08 09 10 11 12 13 14 15 16 17 18 19 20 21 22 23 24 25 2…" at bounding box center [714, 384] width 20 height 18
select select "45"
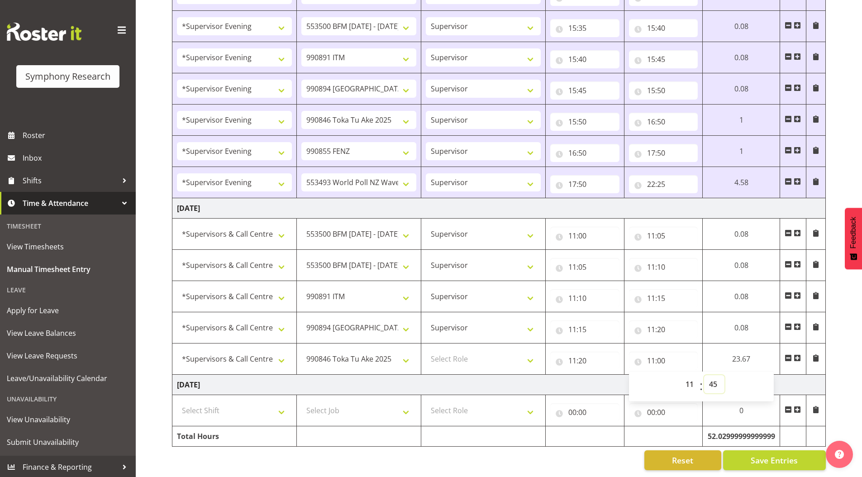
click at [704, 375] on select "00 01 02 03 04 05 06 07 08 09 10 11 12 13 14 15 16 17 18 19 20 21 22 23 24 25 2…" at bounding box center [714, 384] width 20 height 18
type input "11:45"
click at [798, 354] on span at bounding box center [796, 357] width 7 height 7
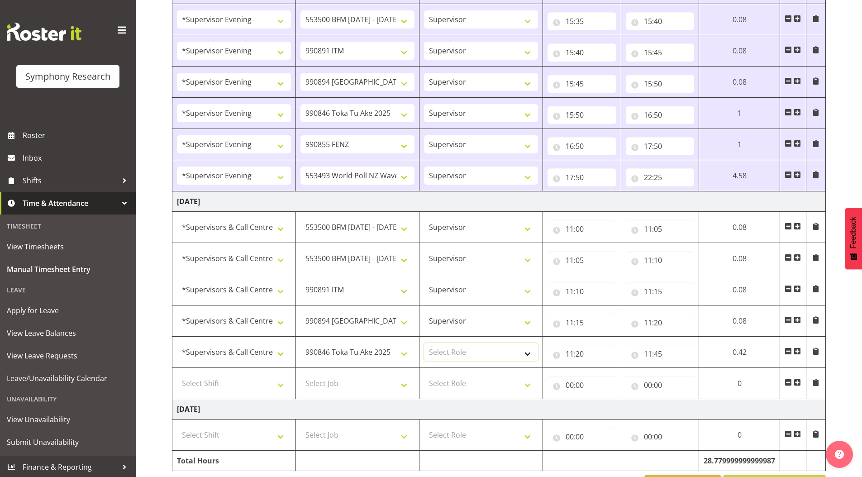
click at [448, 357] on select "Select Role Supervisor Briefing Interviewing" at bounding box center [481, 352] width 114 height 18
select select "45"
click at [424, 343] on select "Select Role Supervisor Briefing Interviewing" at bounding box center [481, 352] width 114 height 18
drag, startPoint x: 447, startPoint y: 381, endPoint x: 447, endPoint y: 392, distance: 10.4
click at [447, 381] on select "Select Role Supervisor Briefing Interviewing" at bounding box center [481, 383] width 114 height 18
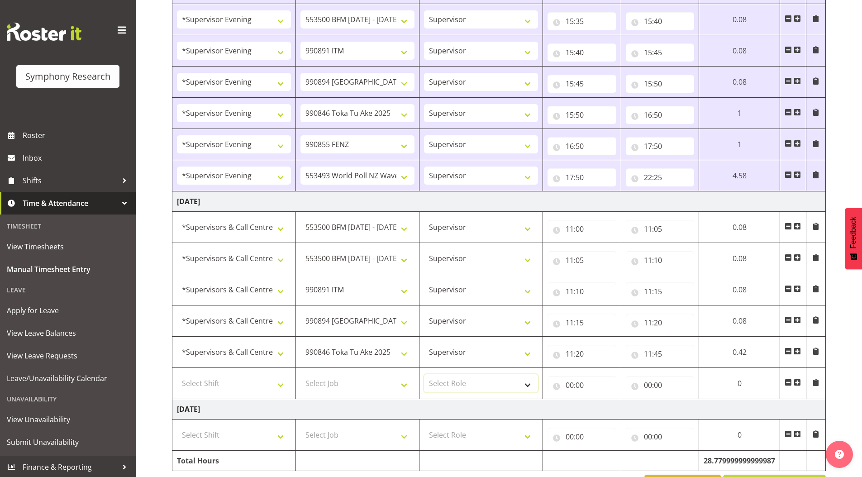
select select "45"
click at [424, 374] on select "Select Role Supervisor Briefing Interviewing" at bounding box center [481, 383] width 114 height 18
click at [348, 385] on select "Select Job 550060 IF Admin 553492 World Poll Aus Wave 2 Main 2025 553493 World …" at bounding box center [357, 383] width 114 height 18
select select "9636"
click at [300, 374] on select "Select Job 550060 IF Admin 553492 World Poll Aus Wave 2 Main 2025 553493 World …" at bounding box center [357, 383] width 114 height 18
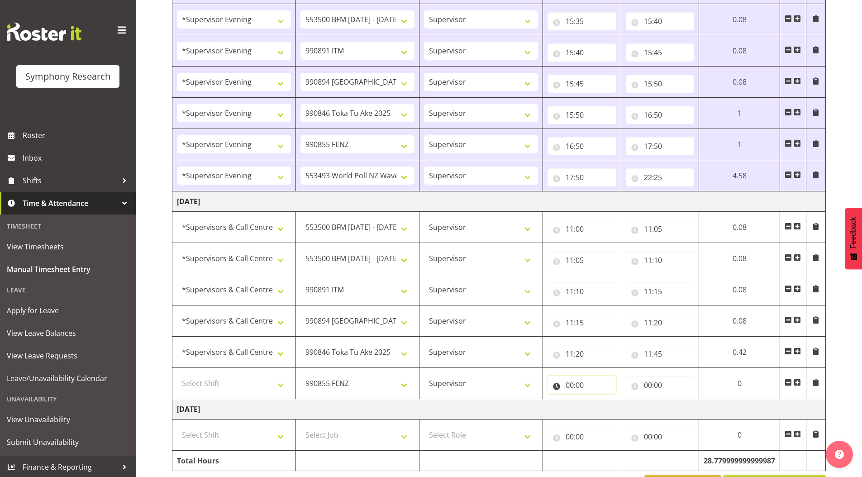
click at [569, 389] on input "00:00" at bounding box center [581, 385] width 69 height 18
drag, startPoint x: 604, startPoint y: 407, endPoint x: 603, endPoint y: 400, distance: 7.3
click at [604, 406] on select "00 01 02 03 04 05 06 07 08 09 10 11 12 13 14 15 16 17 18 19 20 21 22 23" at bounding box center [609, 408] width 20 height 18
select select "11"
click at [600, 399] on select "00 01 02 03 04 05 06 07 08 09 10 11 12 13 14 15 16 17 18 19 20 21 22 23" at bounding box center [609, 408] width 20 height 18
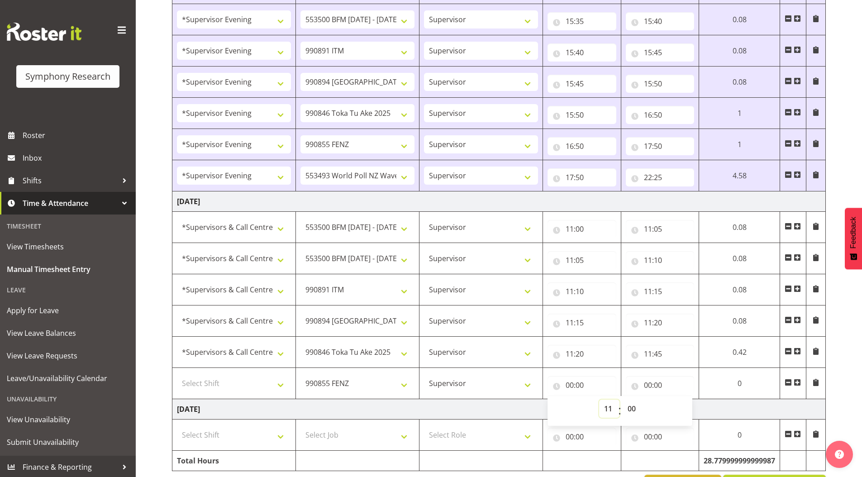
type input "11:00"
click at [636, 407] on select "00 01 02 03 04 05 06 07 08 09 10 11 12 13 14 15 16 17 18 19 20 21 22 23 24 25 2…" at bounding box center [635, 408] width 20 height 18
select select "45"
click at [625, 399] on select "00 01 02 03 04 05 06 07 08 09 10 11 12 13 14 15 16 17 18 19 20 21 22 23 24 25 2…" at bounding box center [635, 408] width 20 height 18
type input "11:45"
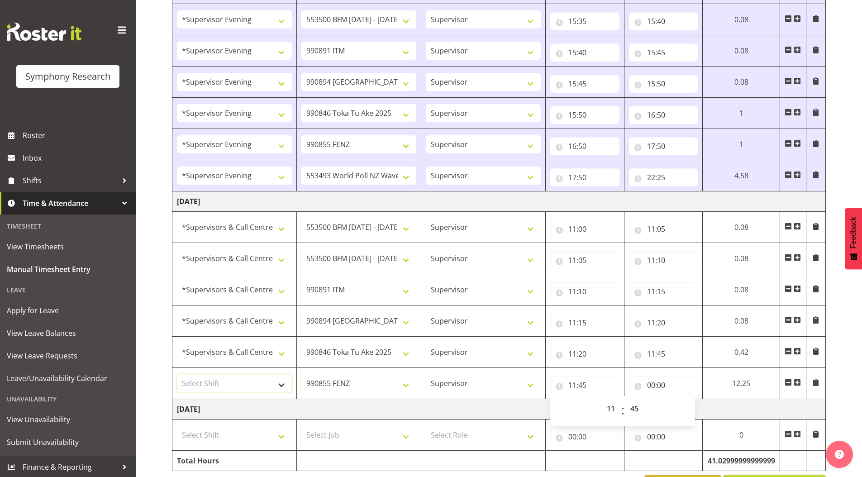
click at [199, 384] on select "Select Shift !!Weekend Residential (Roster IT Shift Label) *Business 9/10am ~ 4…" at bounding box center [234, 383] width 115 height 18
select select "19170"
click at [177, 374] on select "Select Shift !!Weekend Residential (Roster IT Shift Label) *Business 9/10am ~ 4…" at bounding box center [234, 383] width 115 height 18
click at [650, 385] on input "00:00" at bounding box center [663, 385] width 69 height 18
click at [687, 405] on select "00 01 02 03 04 05 06 07 08 09 10 11 12 13 14 15 16 17 18 19 20 21 22 23" at bounding box center [690, 408] width 20 height 18
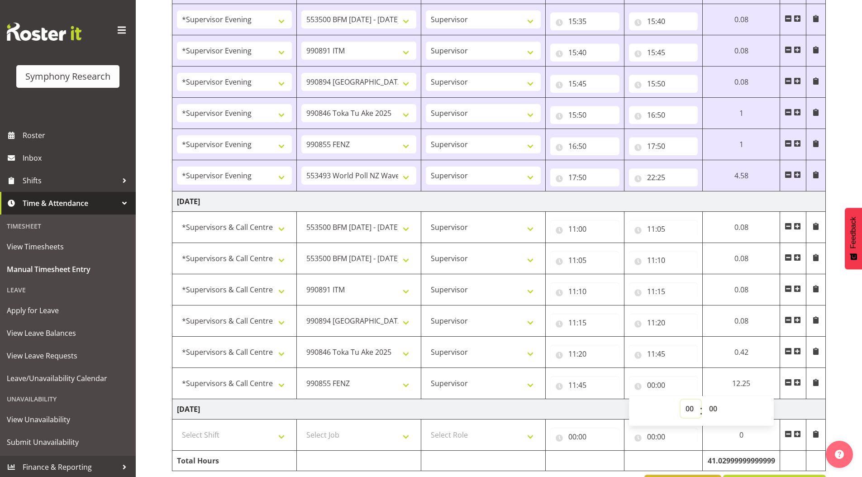
select select "12"
click at [680, 399] on select "00 01 02 03 04 05 06 07 08 09 10 11 12 13 14 15 16 17 18 19 20 21 22 23" at bounding box center [690, 408] width 20 height 18
type input "12:00"
drag, startPoint x: 708, startPoint y: 410, endPoint x: 707, endPoint y: 402, distance: 8.6
click at [708, 410] on select "00 01 02 03 04 05 06 07 08 09 10 11 12 13 14 15 16 17 18 19 20 21 22 23 24 25 2…" at bounding box center [711, 408] width 20 height 18
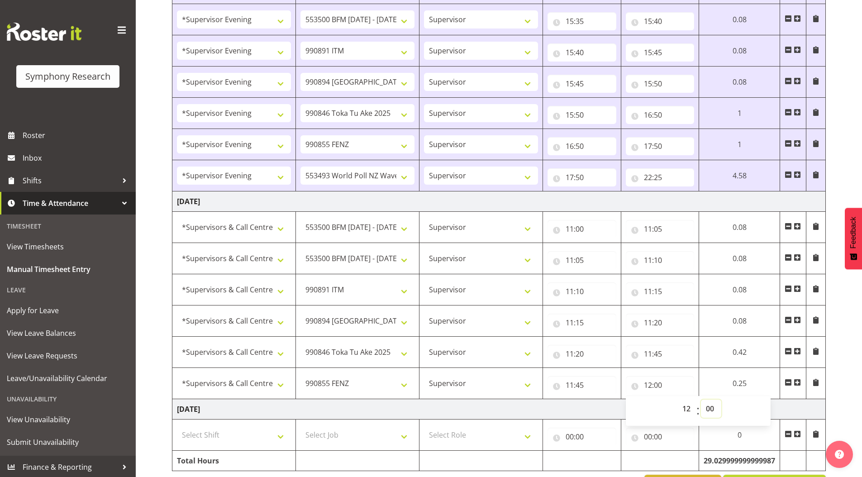
select select "45"
click at [701, 399] on select "00 01 02 03 04 05 06 07 08 09 10 11 12 13 14 15 16 17 18 19 20 21 22 23 24 25 2…" at bounding box center [711, 408] width 20 height 18
type input "12:45"
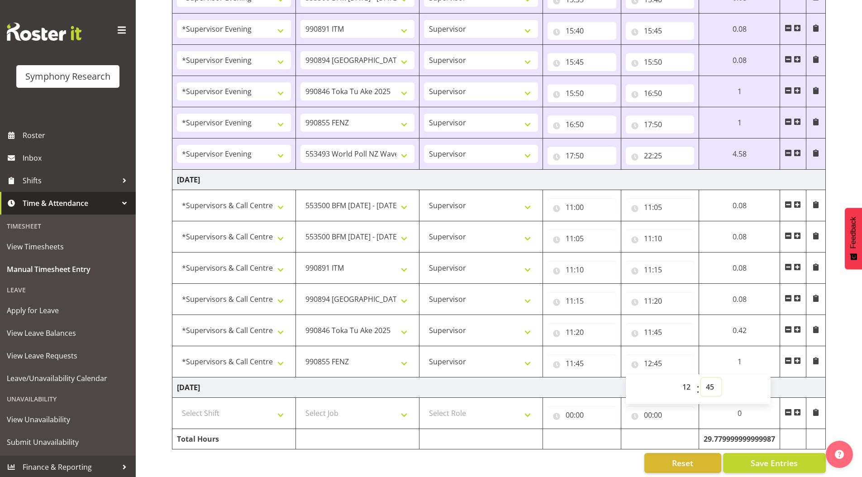
scroll to position [992, 0]
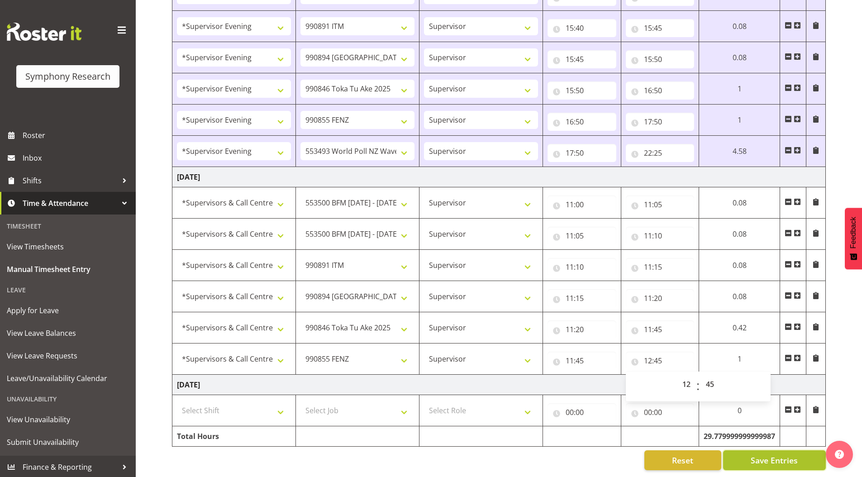
click at [757, 454] on span "Save Entries" at bounding box center [773, 460] width 47 height 12
